Goal: Information Seeking & Learning: Learn about a topic

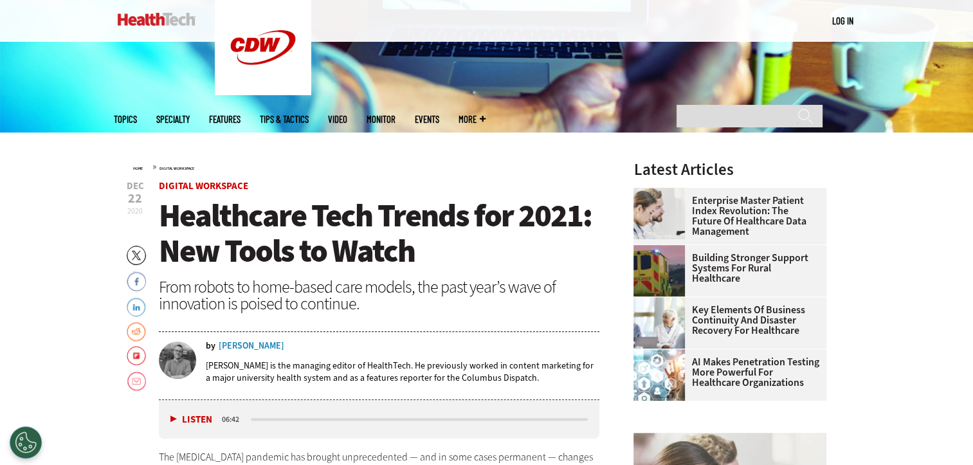
scroll to position [643, 0]
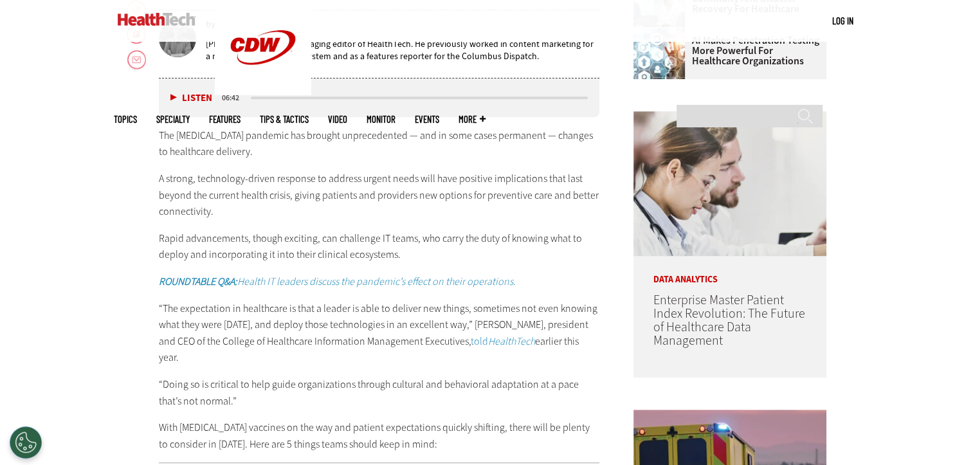
click at [175, 93] on div "Listen Pause" at bounding box center [193, 98] width 51 height 14
click at [171, 91] on div "Listen Pause" at bounding box center [193, 98] width 51 height 14
click at [171, 95] on button "Listen" at bounding box center [191, 98] width 42 height 10
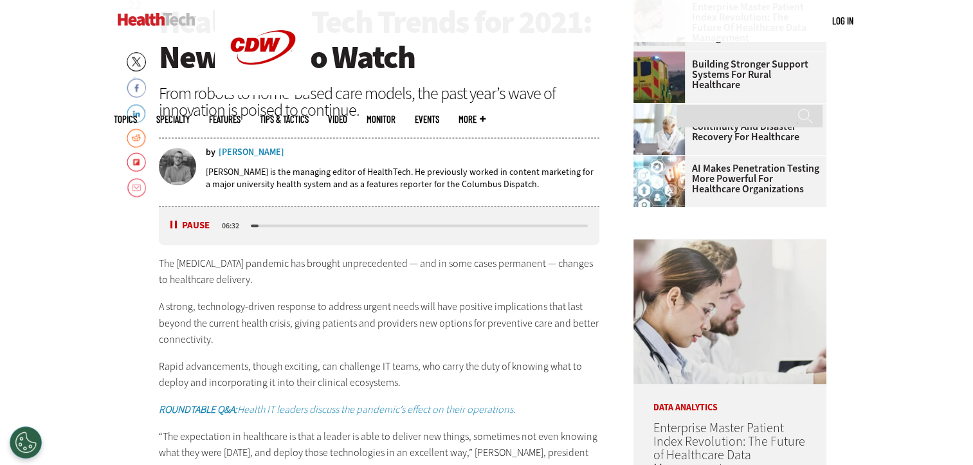
scroll to position [514, 0]
click at [170, 225] on button "Pause" at bounding box center [190, 226] width 40 height 10
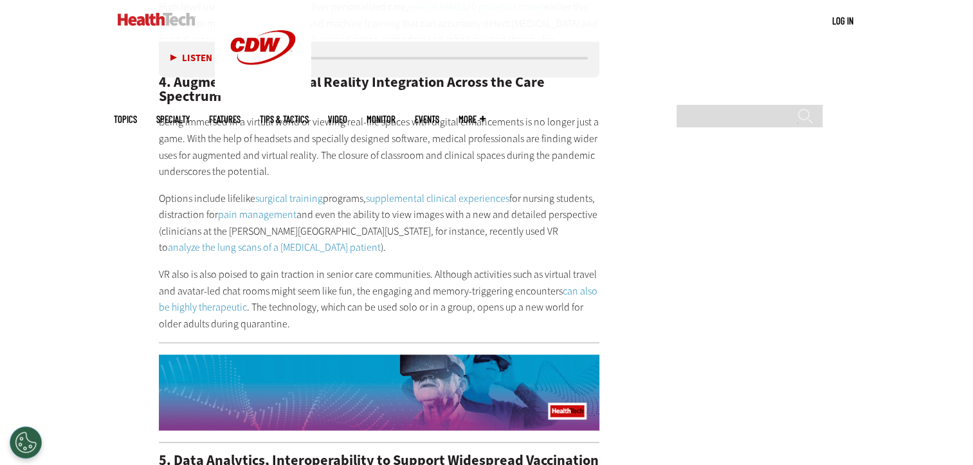
scroll to position [2122, 0]
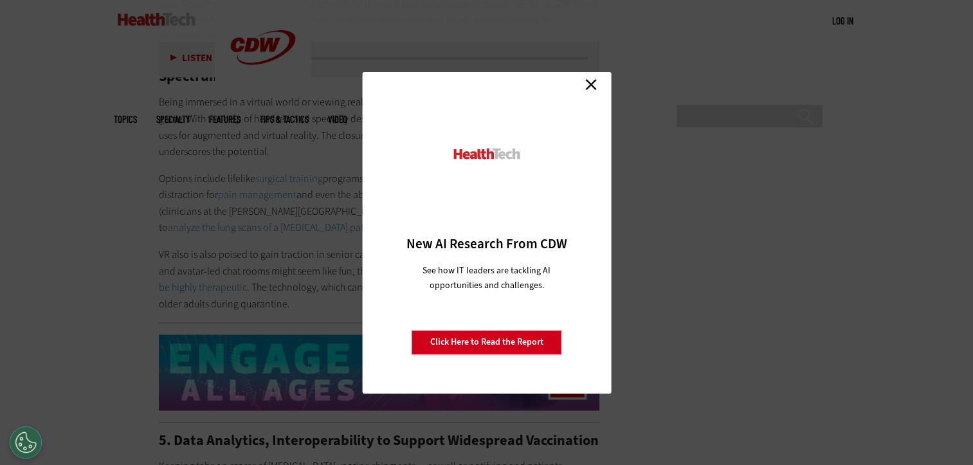
click at [593, 80] on link "Close" at bounding box center [590, 84] width 19 height 19
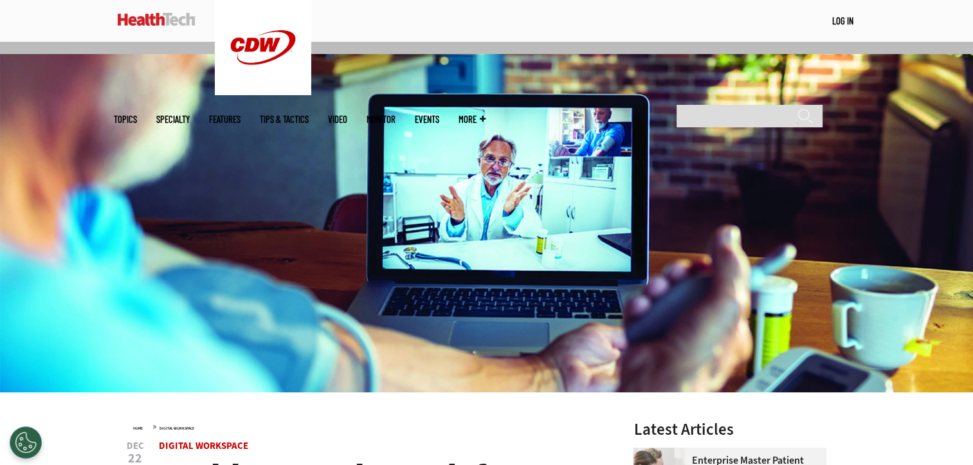
scroll to position [0, 0]
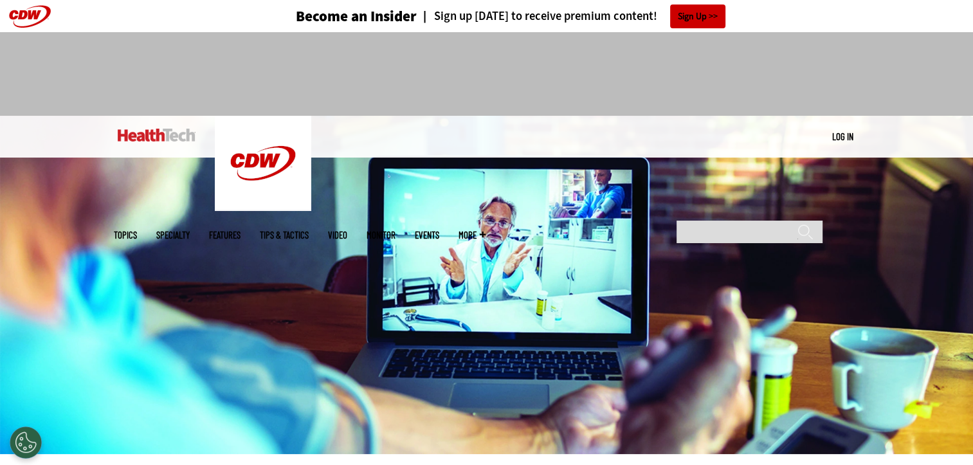
click at [909, 77] on div at bounding box center [486, 74] width 973 height 84
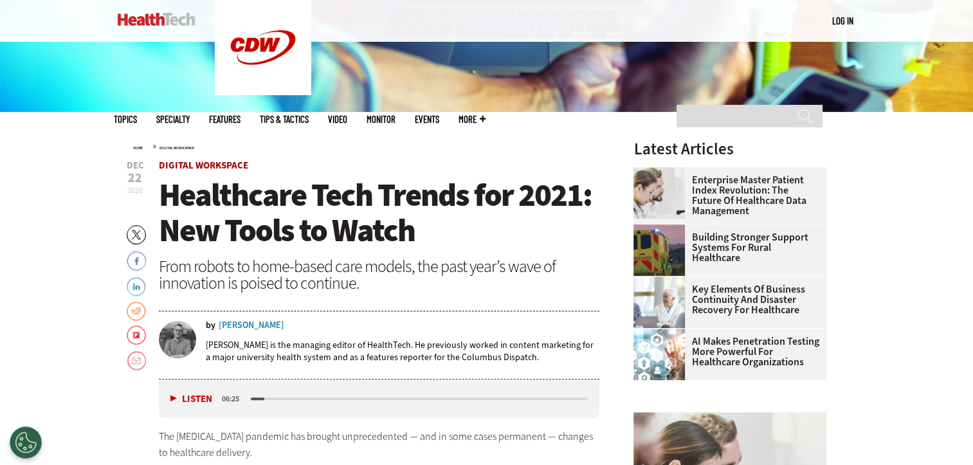
scroll to position [321, 0]
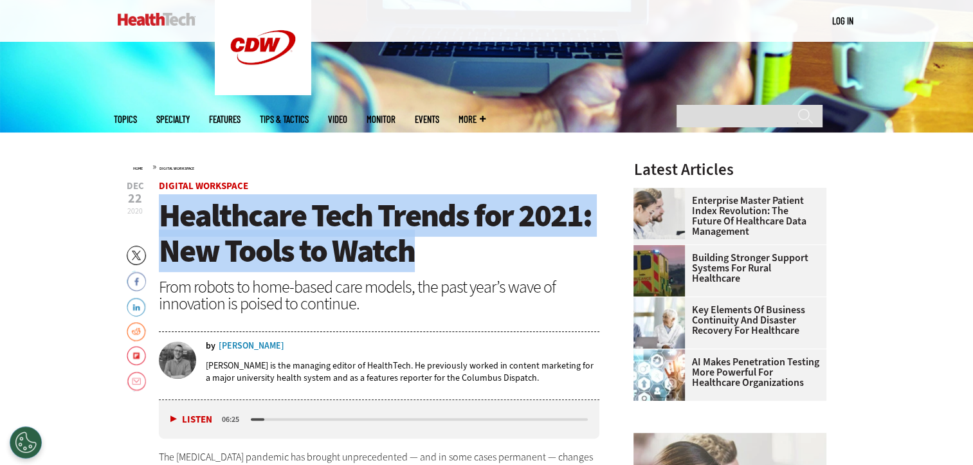
drag, startPoint x: 167, startPoint y: 216, endPoint x: 471, endPoint y: 252, distance: 306.9
click at [471, 252] on h1 "Healthcare Tech Trends for 2021: New Tools to Watch" at bounding box center [379, 233] width 441 height 71
click at [471, 251] on h1 "Healthcare Tech Trends for 2021: New Tools to Watch" at bounding box center [379, 233] width 441 height 71
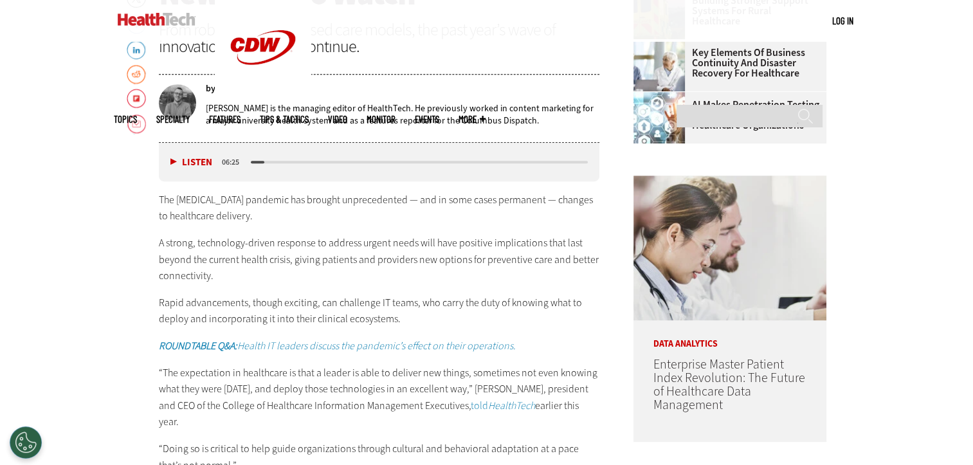
click at [292, 233] on div "The [MEDICAL_DATA] pandemic has brought unprecedented — and in some cases perma…" at bounding box center [379, 354] width 441 height 325
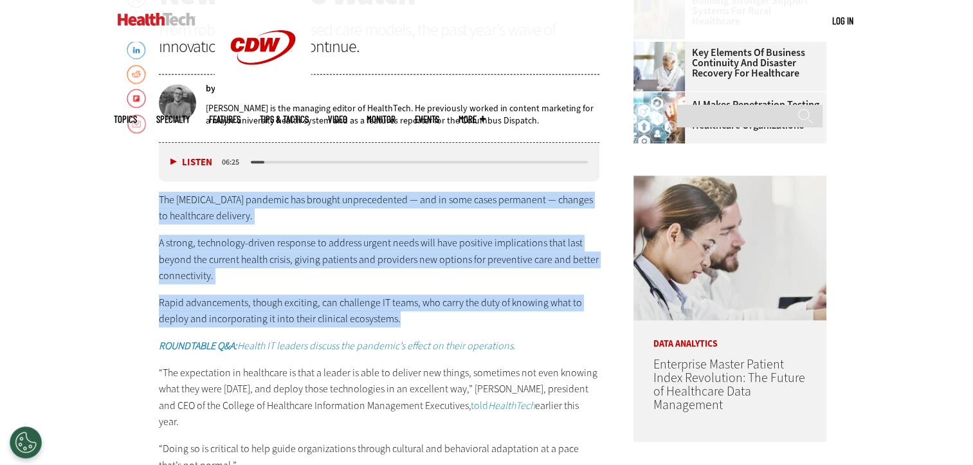
drag, startPoint x: 150, startPoint y: 197, endPoint x: 411, endPoint y: 321, distance: 289.0
drag, startPoint x: 411, startPoint y: 321, endPoint x: 350, endPoint y: 312, distance: 61.7
click at [350, 312] on p "Rapid advancements, though exciting, can challenge IT teams, who carry the duty…" at bounding box center [379, 310] width 441 height 33
copy div "The [MEDICAL_DATA] pandemic has brought unprecedented — and in some cases perma…"
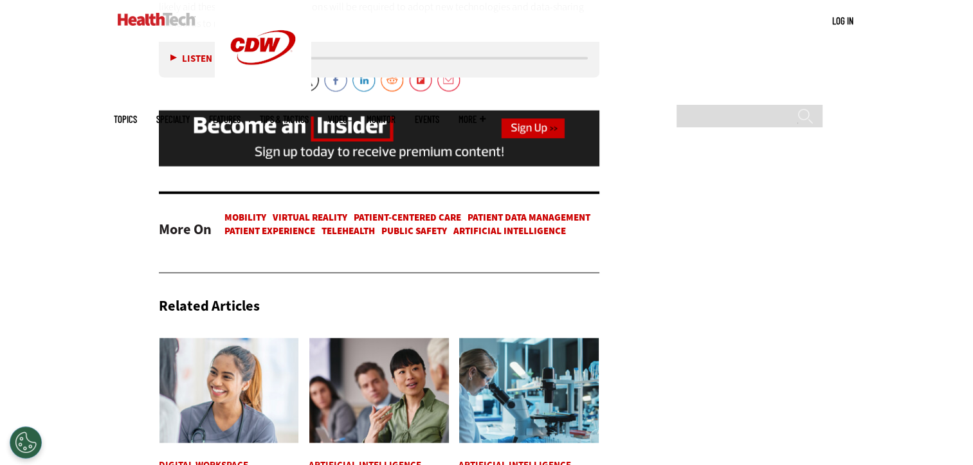
scroll to position [2765, 0]
